Goal: Find contact information: Find contact information

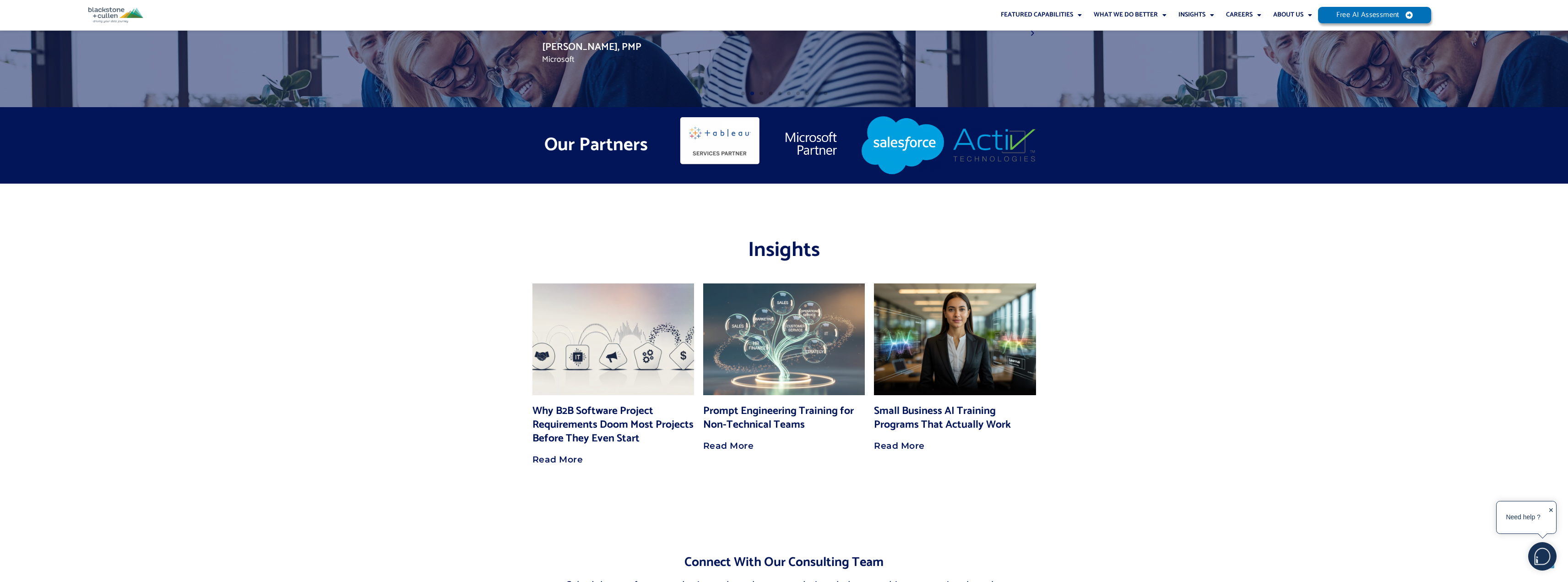
scroll to position [7259, 0]
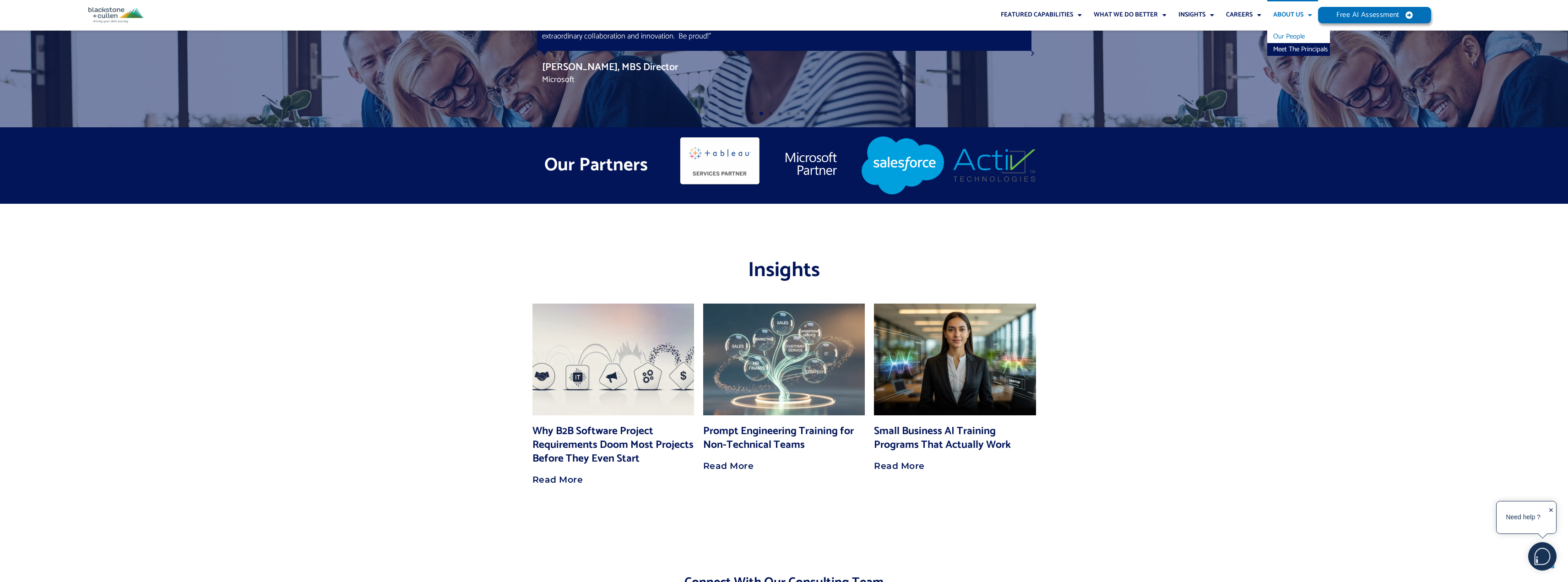
click at [1295, 33] on link "Our People" at bounding box center [1298, 37] width 63 height 13
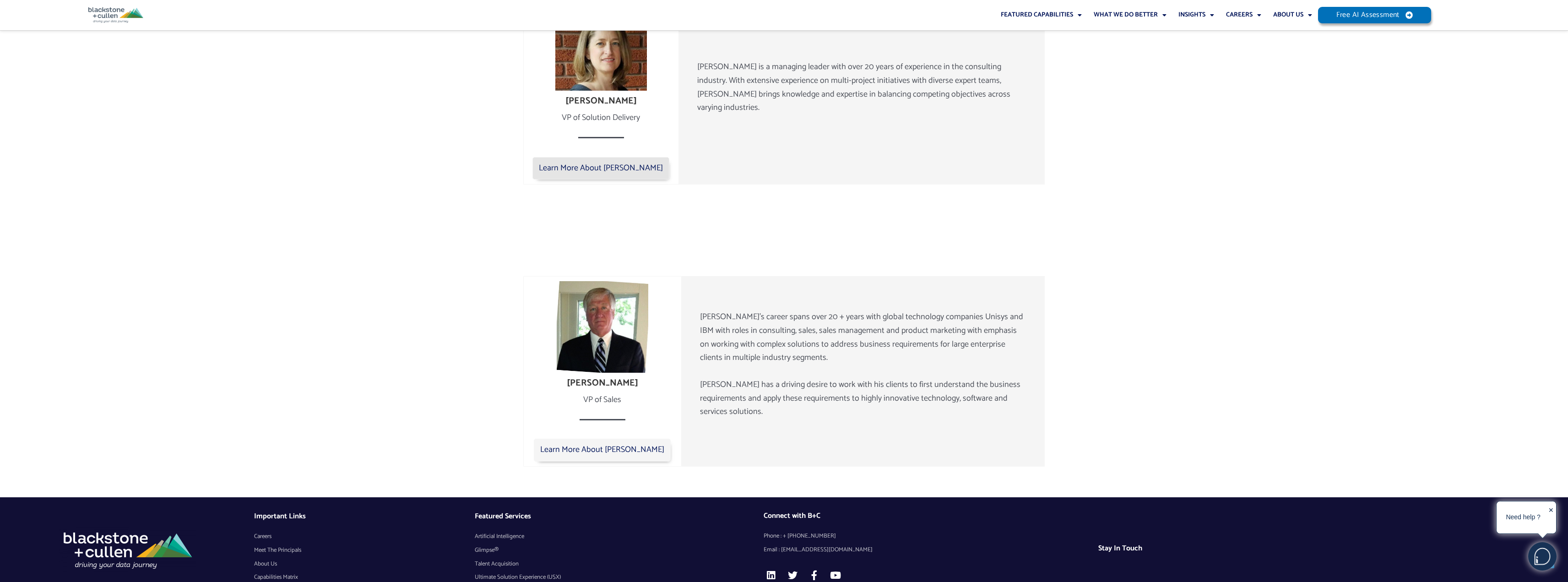
scroll to position [1361, 0]
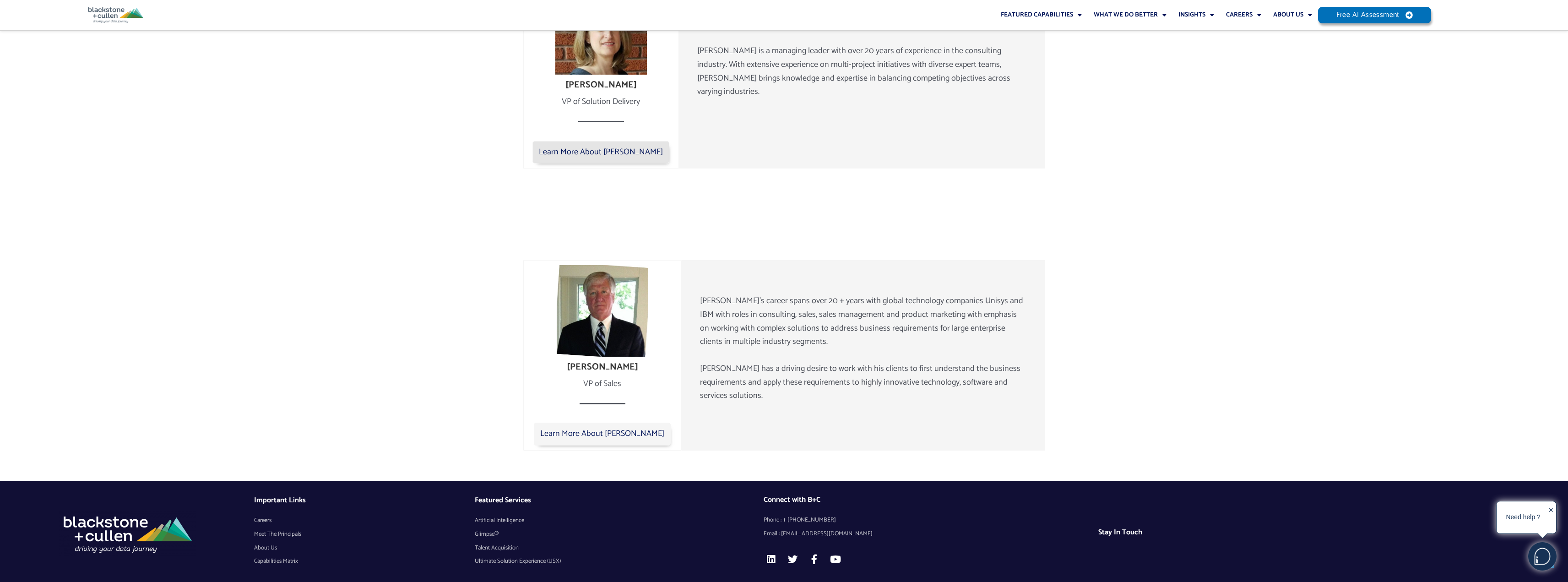
click at [1110, 250] on section "Michael Albright VP of Sales Learn More About Michael Michael’s career spans ov…" at bounding box center [784, 355] width 1568 height 282
click at [1121, 528] on h4 "Stay In Touch" at bounding box center [1246, 532] width 296 height 9
click at [1150, 528] on h4 "Stay In Touch" at bounding box center [1246, 532] width 296 height 9
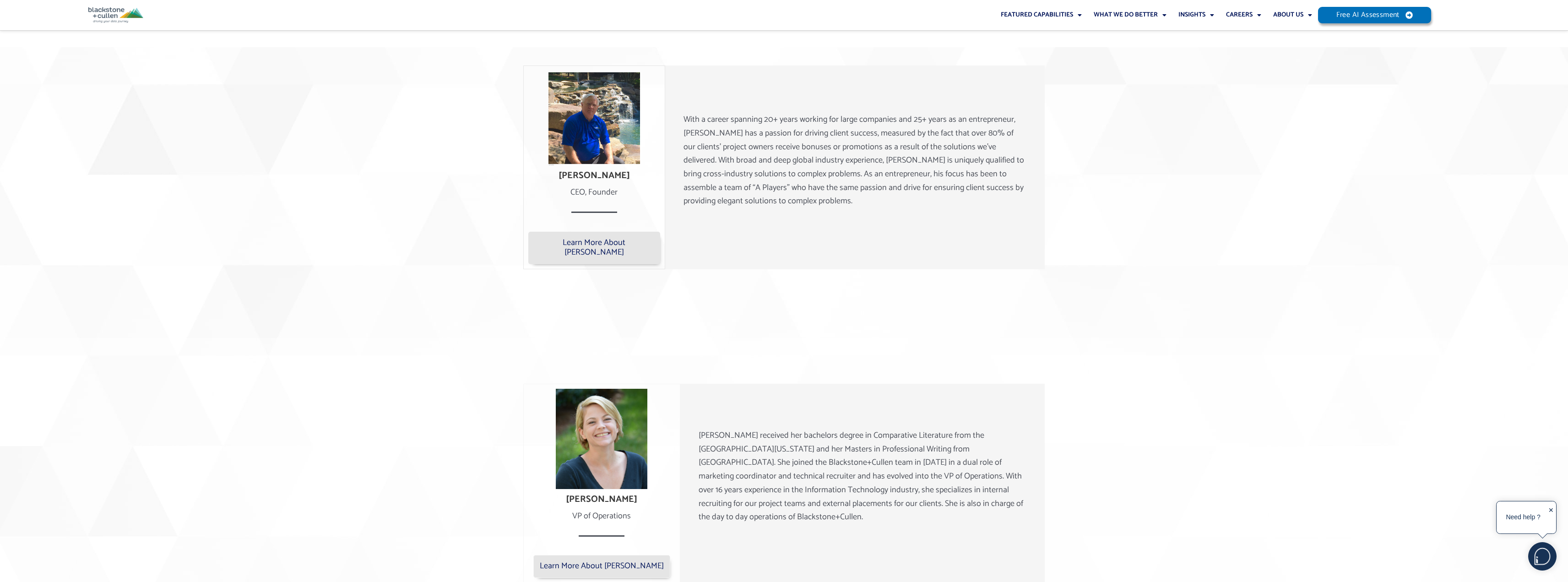
scroll to position [0, 0]
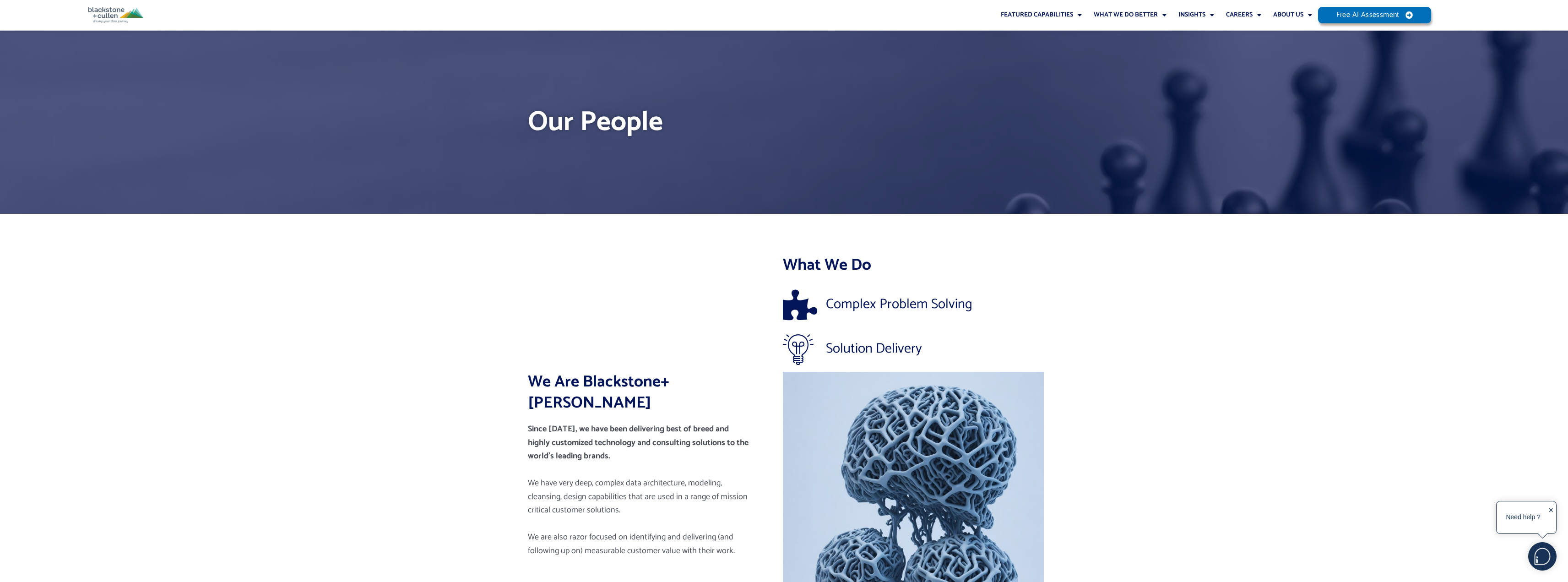
click at [1555, 510] on div "Need help ? ✕" at bounding box center [1526, 517] width 60 height 33
click at [1552, 508] on div "✕" at bounding box center [1551, 517] width 5 height 29
click at [1024, 14] on link "Featured Capabilities" at bounding box center [1041, 15] width 93 height 30
click at [115, 13] on img at bounding box center [116, 15] width 55 height 16
